Goal: Task Accomplishment & Management: Use online tool/utility

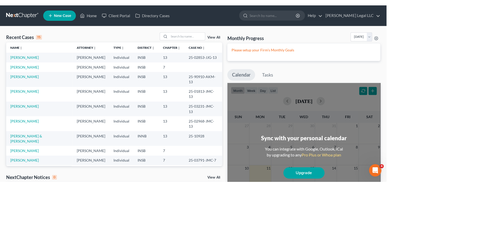
scroll to position [35, 0]
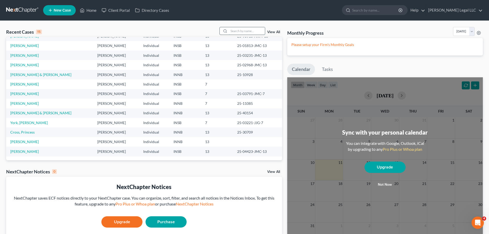
click at [233, 32] on input "search" at bounding box center [247, 30] width 36 height 7
type input "[PERSON_NAME]"
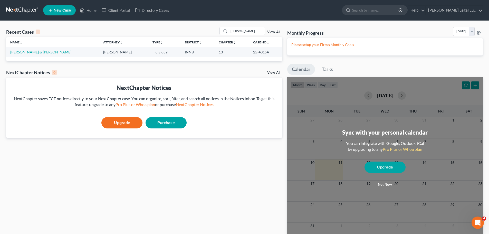
click at [30, 53] on link "[PERSON_NAME] & [PERSON_NAME]" at bounding box center [40, 52] width 61 height 4
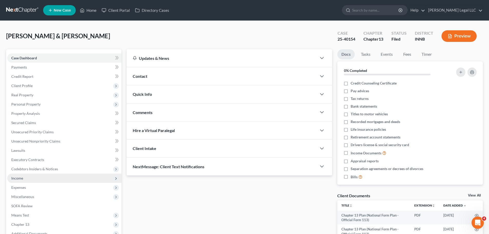
click at [22, 176] on span "Income" at bounding box center [64, 177] width 114 height 9
click at [23, 176] on span "Employment Income" at bounding box center [38, 187] width 33 height 4
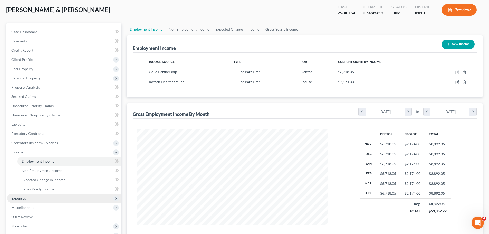
scroll to position [51, 0]
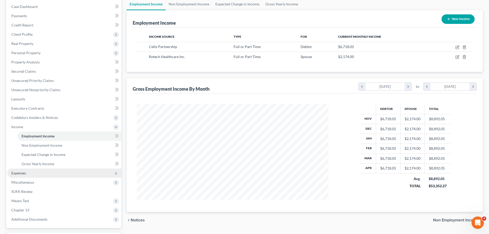
click at [34, 171] on span "Expenses" at bounding box center [64, 172] width 114 height 9
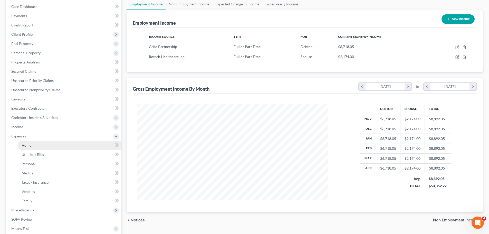
click at [37, 147] on link "Home" at bounding box center [69, 145] width 104 height 9
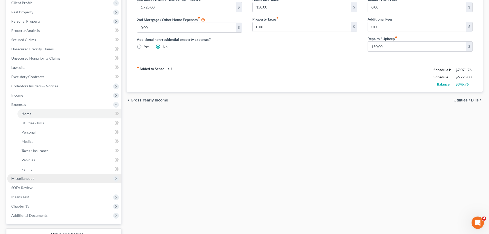
scroll to position [103, 0]
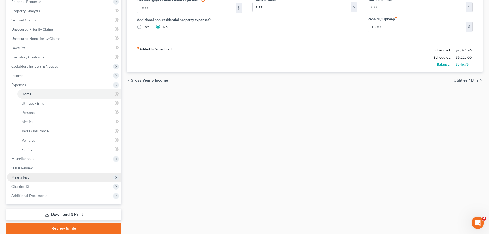
click at [22, 176] on span "Means Test" at bounding box center [64, 176] width 114 height 9
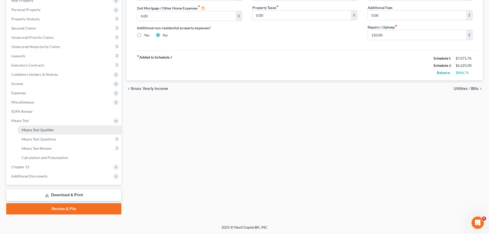
click at [38, 130] on span "Means Test Qualifier" at bounding box center [38, 130] width 33 height 4
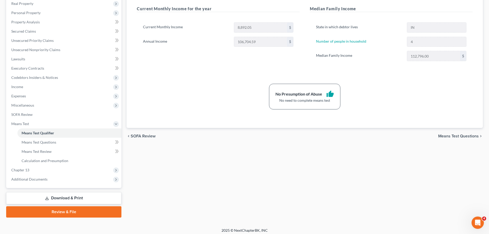
scroll to position [94, 0]
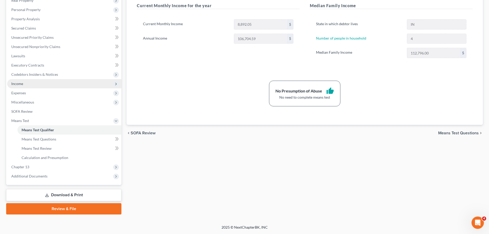
click at [31, 84] on span "Income" at bounding box center [64, 83] width 114 height 9
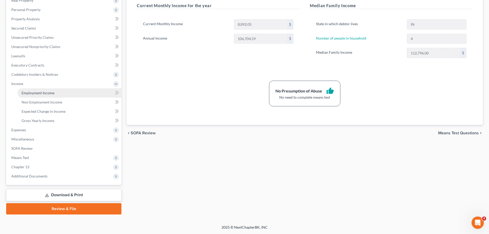
click at [27, 92] on span "Employment Income" at bounding box center [38, 93] width 33 height 4
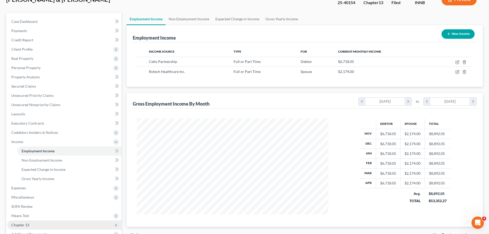
scroll to position [94, 0]
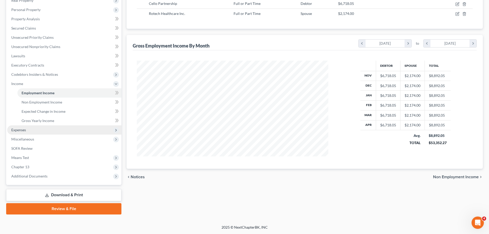
click at [27, 131] on span "Expenses" at bounding box center [64, 129] width 114 height 9
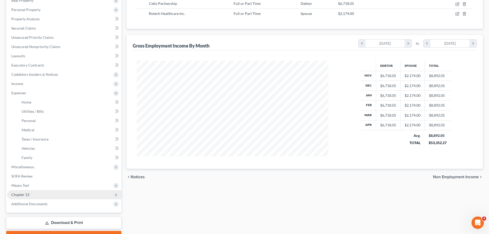
click at [25, 176] on span "Chapter 13" at bounding box center [20, 194] width 18 height 4
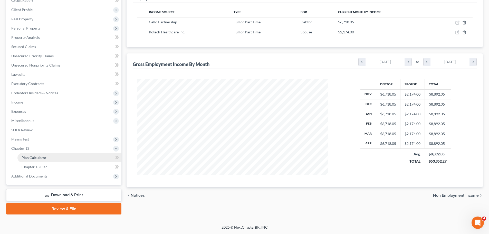
click at [35, 160] on link "Plan Calculator" at bounding box center [69, 157] width 104 height 9
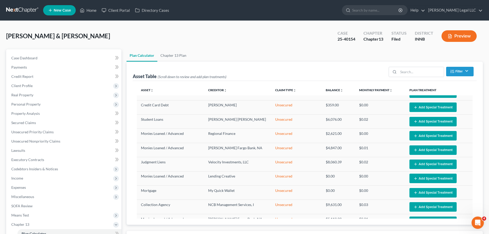
select select "59"
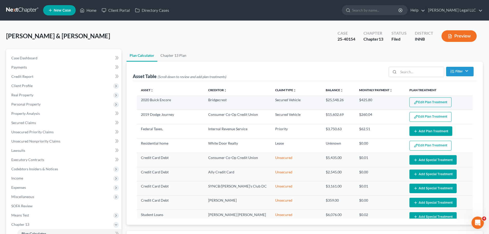
click at [386, 100] on img "button" at bounding box center [416, 102] width 4 height 4
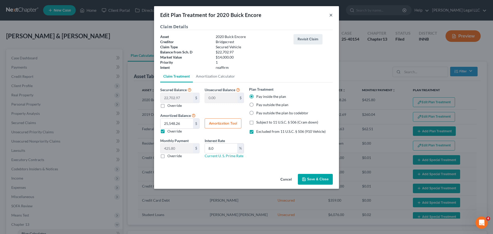
click at [330, 14] on button "×" at bounding box center [331, 15] width 4 height 6
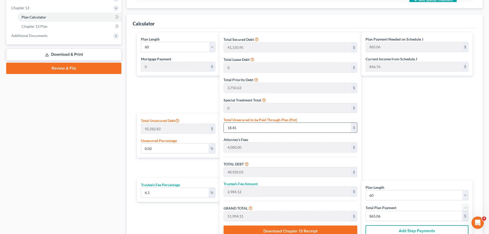
scroll to position [214, 0]
